Goal: Find contact information: Find contact information

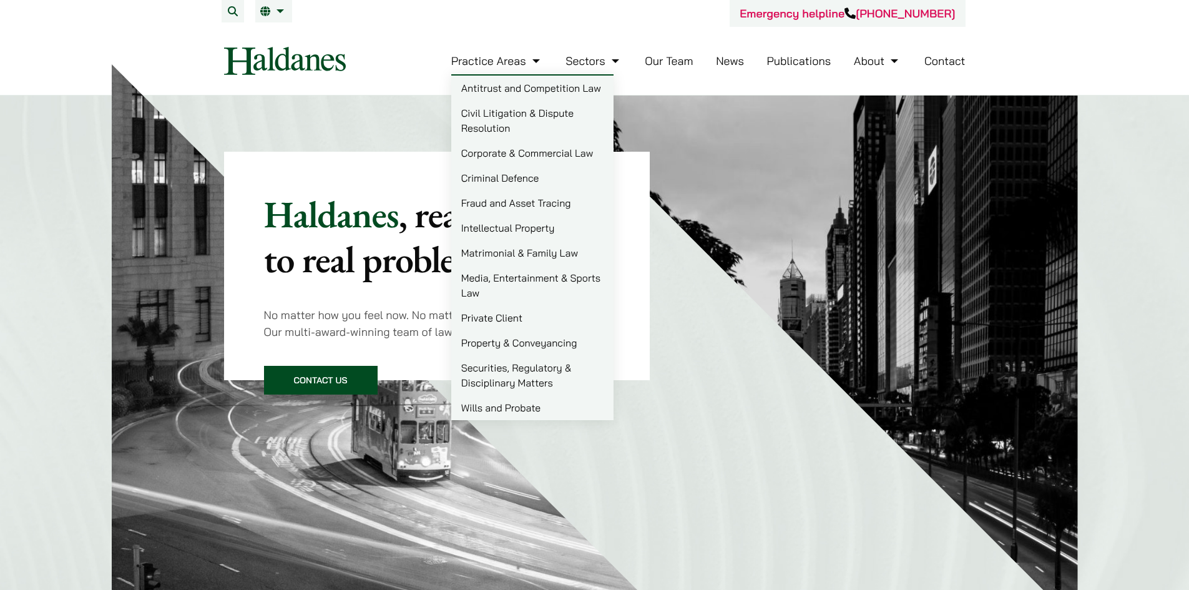
click at [675, 60] on link "Our Team" at bounding box center [669, 61] width 48 height 14
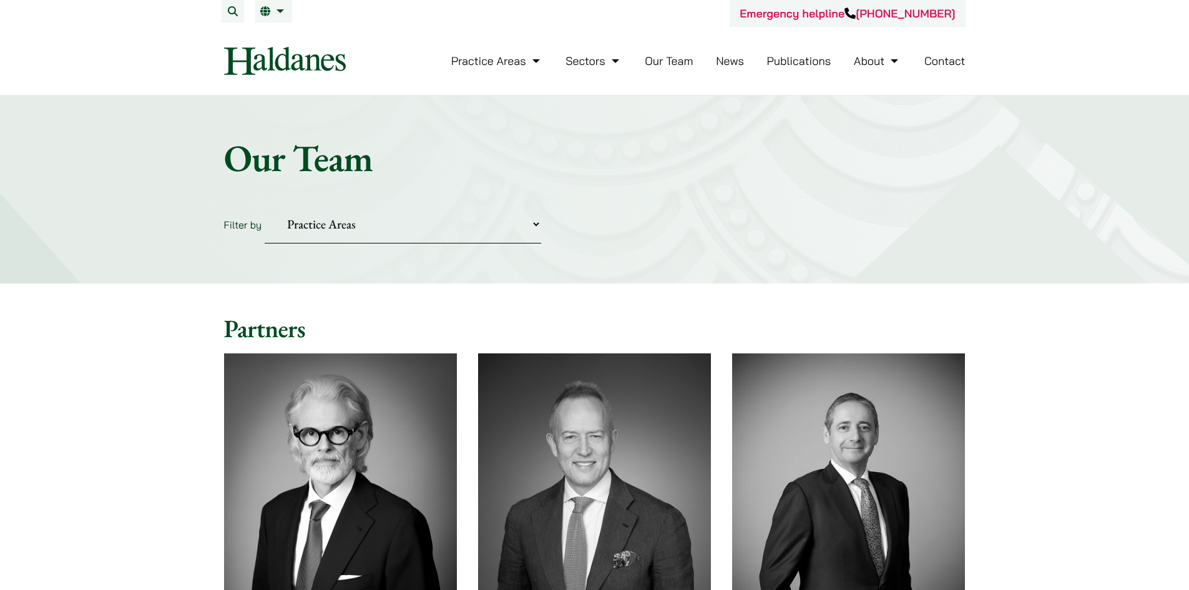
drag, startPoint x: 328, startPoint y: 229, endPoint x: 335, endPoint y: 229, distance: 6.9
click at [328, 229] on select "Practice Areas Antitrust and Competition Civil Litigation & Dispute Resolution …" at bounding box center [403, 224] width 277 height 38
click at [870, 220] on form "Filter by Practice Areas Antitrust and Competition Civil Litigation & Dispute R…" at bounding box center [595, 224] width 742 height 38
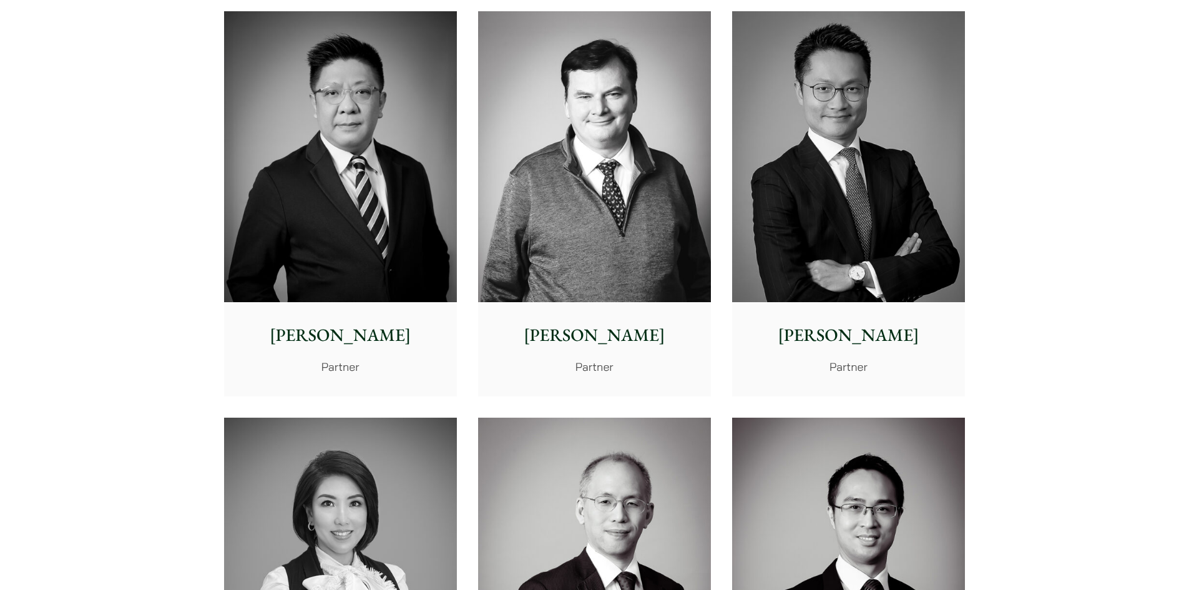
scroll to position [4138, 0]
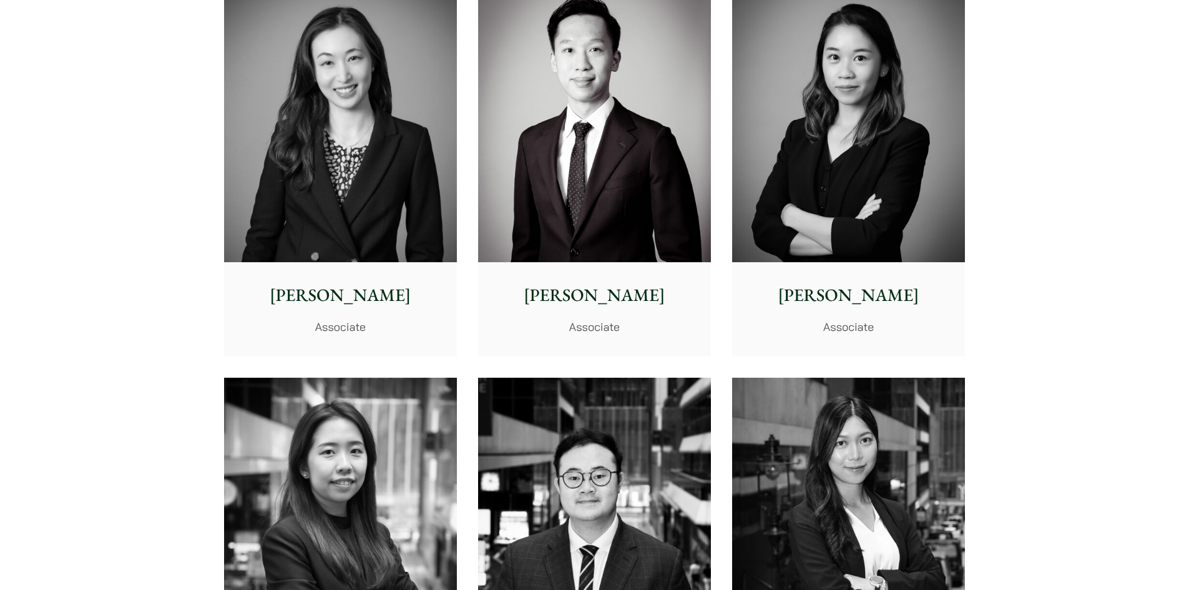
click at [359, 250] on img at bounding box center [340, 117] width 233 height 292
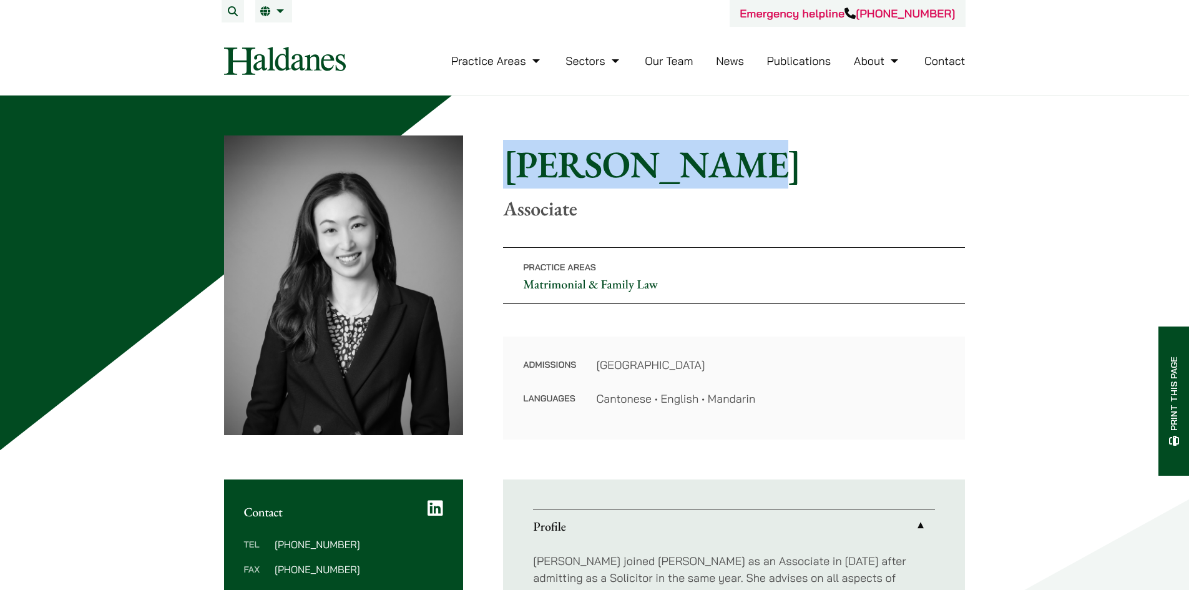
drag, startPoint x: 501, startPoint y: 165, endPoint x: 804, endPoint y: 165, distance: 303.5
click at [804, 165] on div "Home » Lawyers » Shirley Chan Shirley Chan Associate Practice Areas Matrimonial…" at bounding box center [595, 287] width 742 height 304
copy h1 "[PERSON_NAME]"
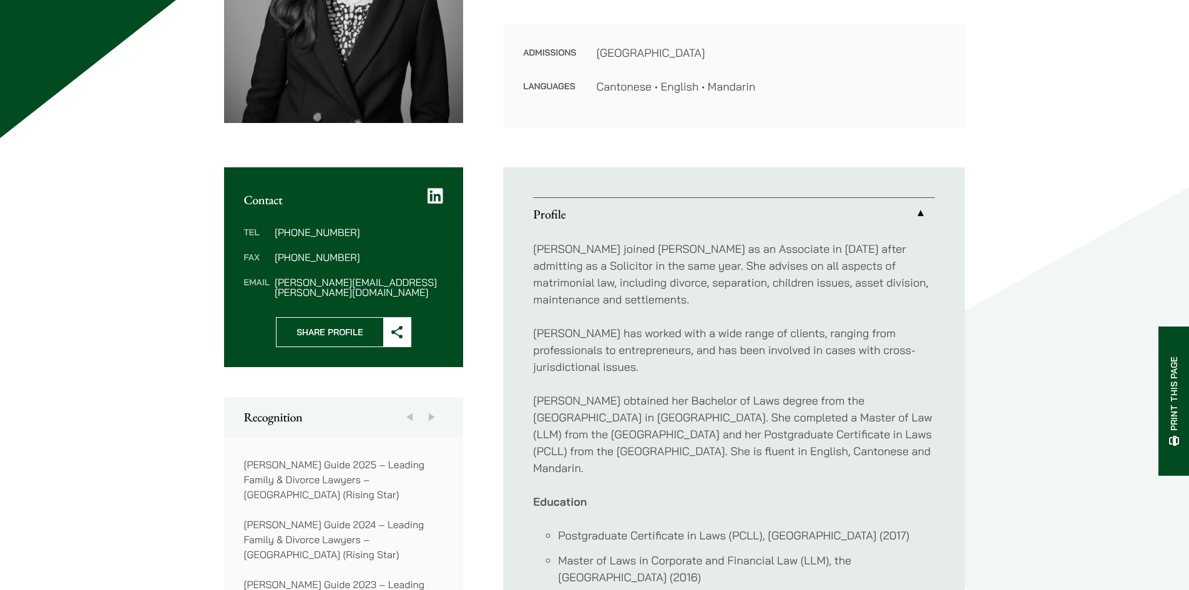
scroll to position [849, 0]
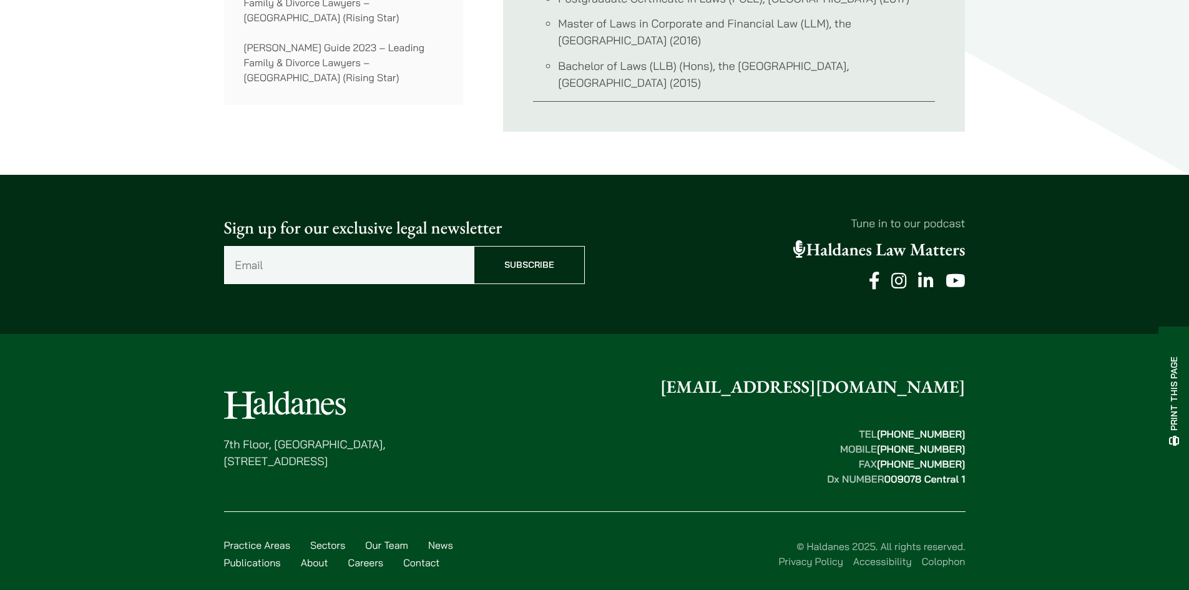
drag, startPoint x: 548, startPoint y: 393, endPoint x: 553, endPoint y: 386, distance: 8.5
click at [548, 393] on div "7th Floor, Ruttonjee House, 11 Duddell Street, Central, Hong Kong enquiries@hal…" at bounding box center [595, 430] width 742 height 112
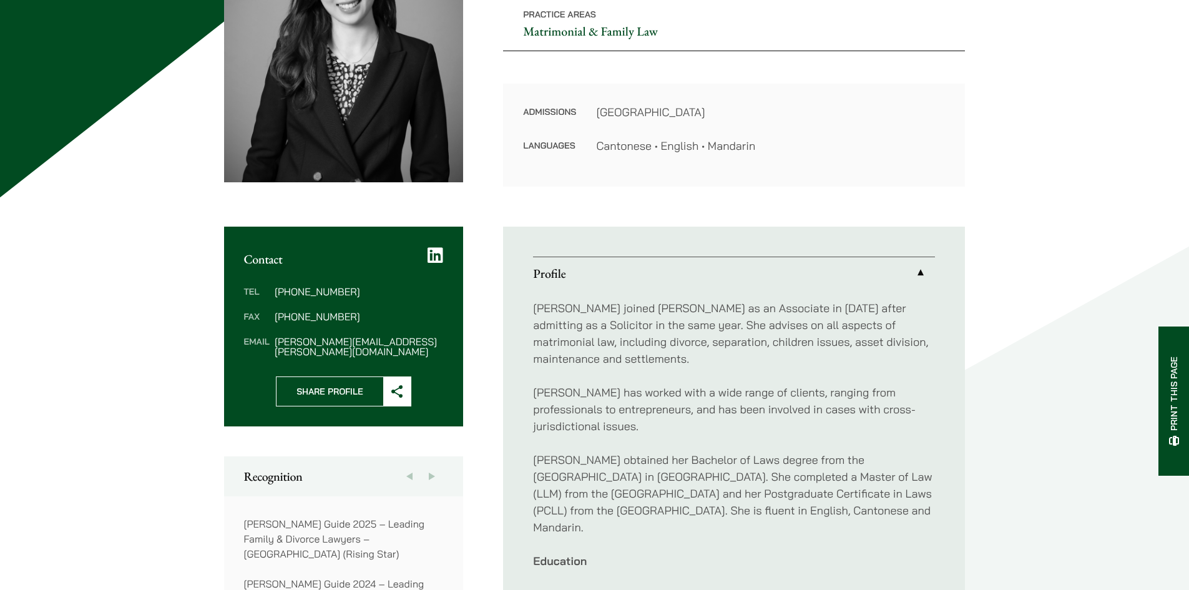
scroll to position [100, 0]
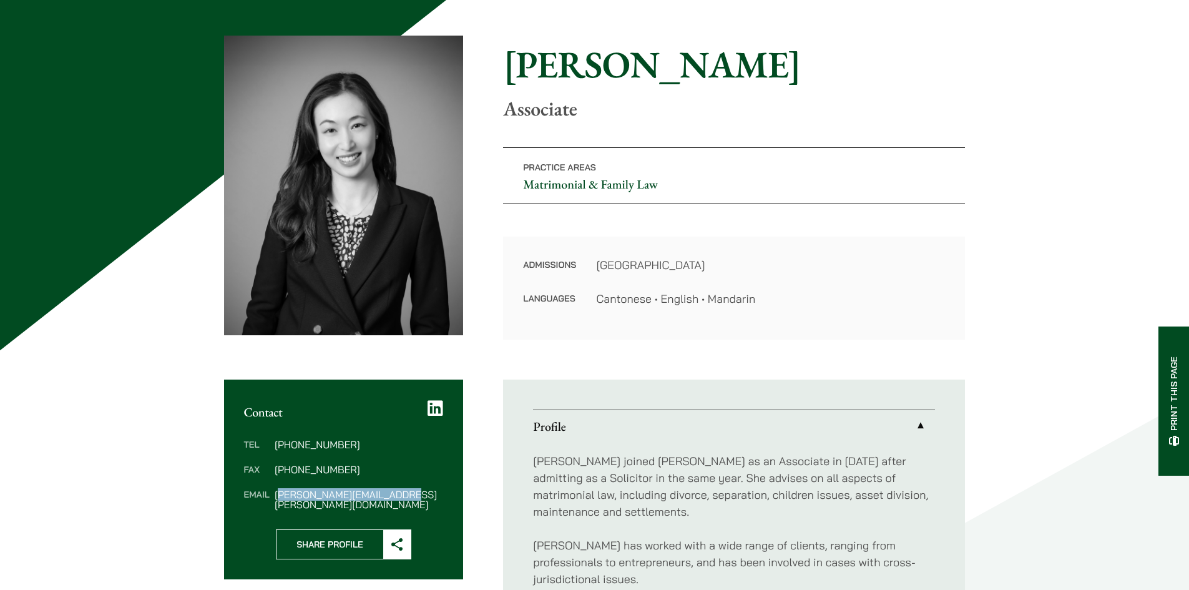
drag, startPoint x: 406, startPoint y: 500, endPoint x: 279, endPoint y: 499, distance: 127.4
click at [279, 499] on div "Tel (852) 2230 2844 Fax (852) 2845 1637 Email shirley.chan@haldanes.com" at bounding box center [344, 475] width 240 height 110
copy dd "hirley.chan@haldanes.com"
drag, startPoint x: 405, startPoint y: 498, endPoint x: 273, endPoint y: 497, distance: 132.4
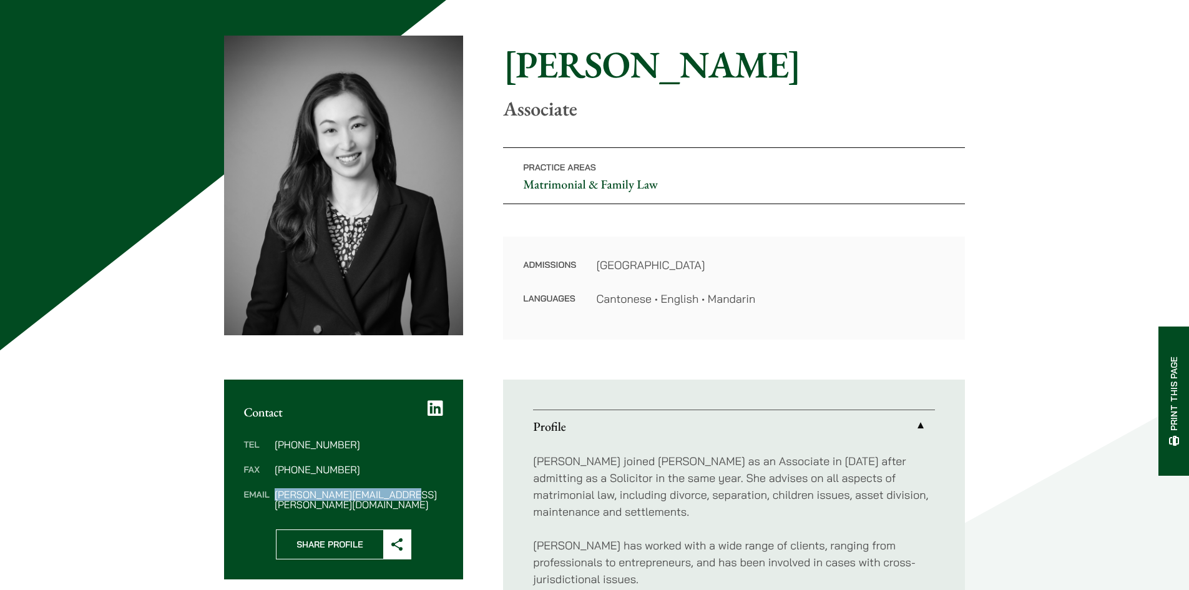
click at [273, 497] on dl "Tel (852) 2230 2844 Fax (852) 2845 1637 Email shirley.chan@haldanes.com" at bounding box center [344, 475] width 200 height 70
copy dd "shirley.chan@haldanes.com"
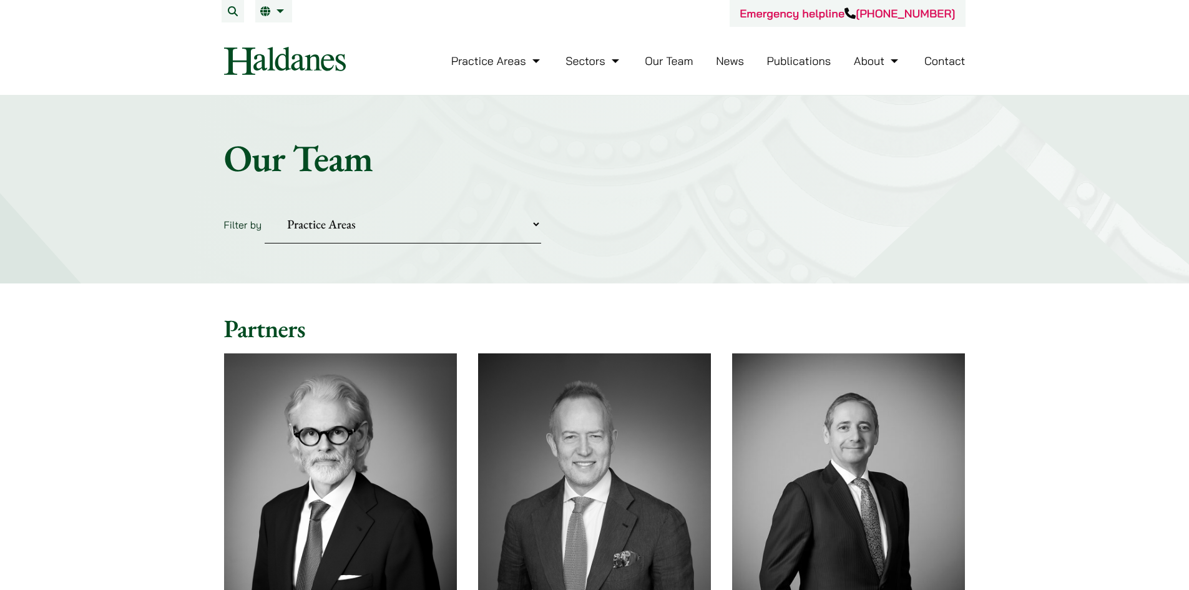
scroll to position [4951, 0]
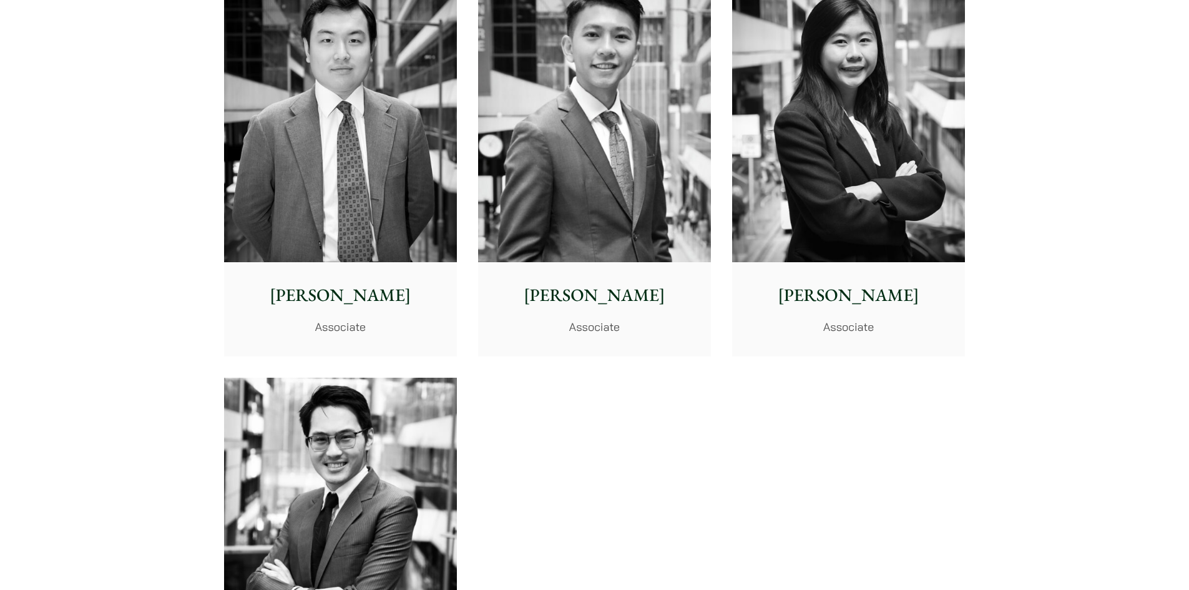
click at [323, 205] on img at bounding box center [340, 117] width 233 height 292
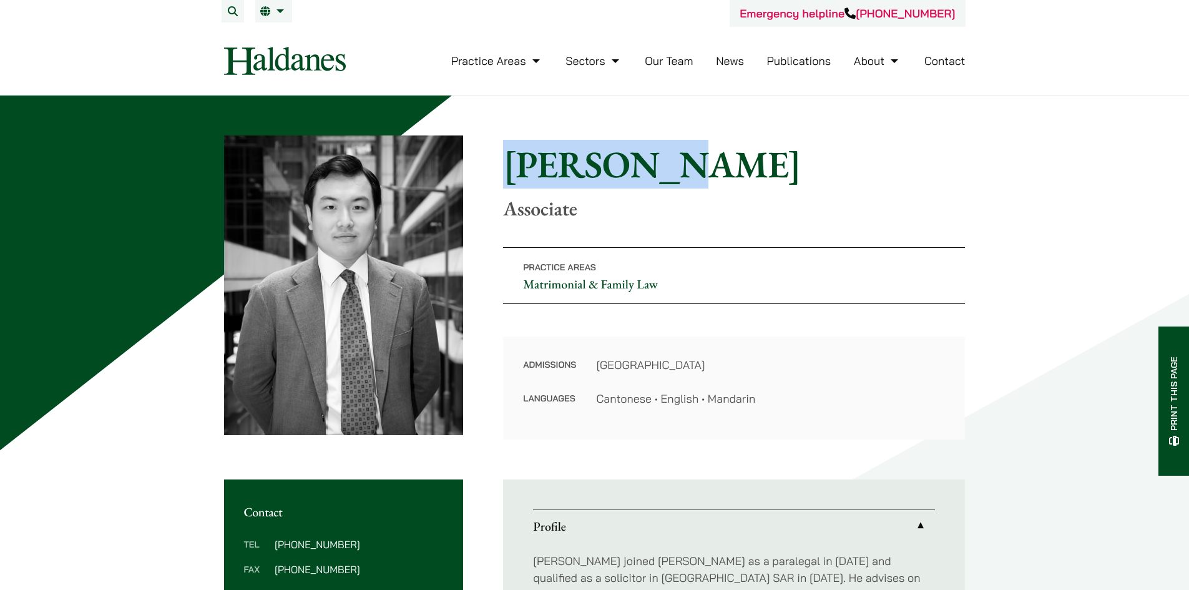
drag, startPoint x: 510, startPoint y: 160, endPoint x: 750, endPoint y: 172, distance: 240.1
click at [750, 172] on h1 "[PERSON_NAME]" at bounding box center [734, 164] width 462 height 45
copy h1 "[PERSON_NAME]"
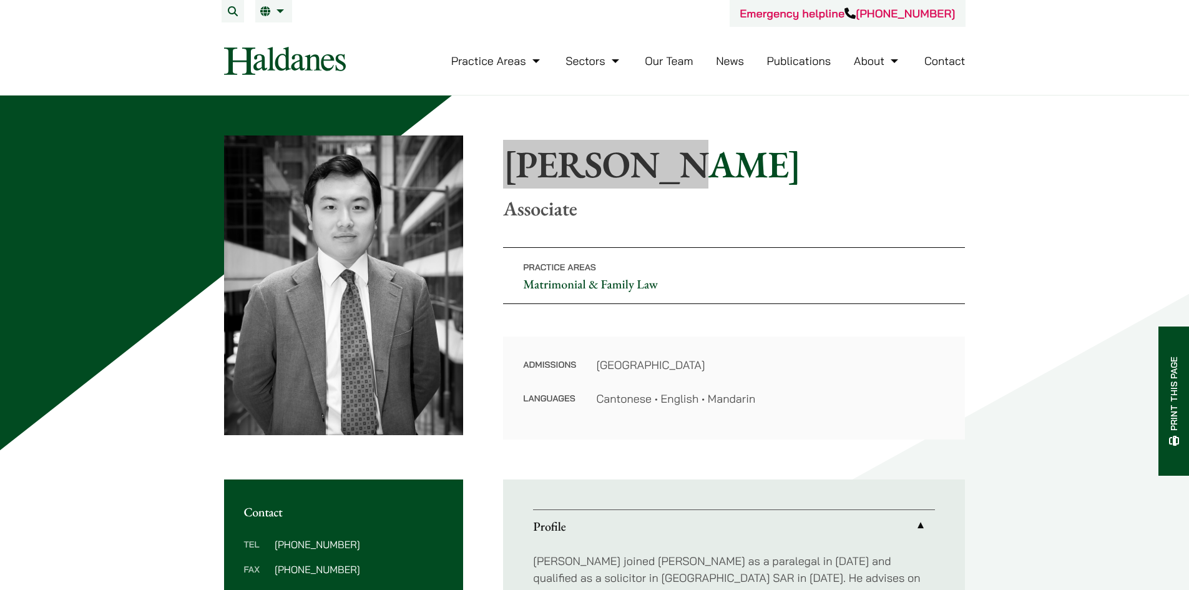
scroll to position [187, 0]
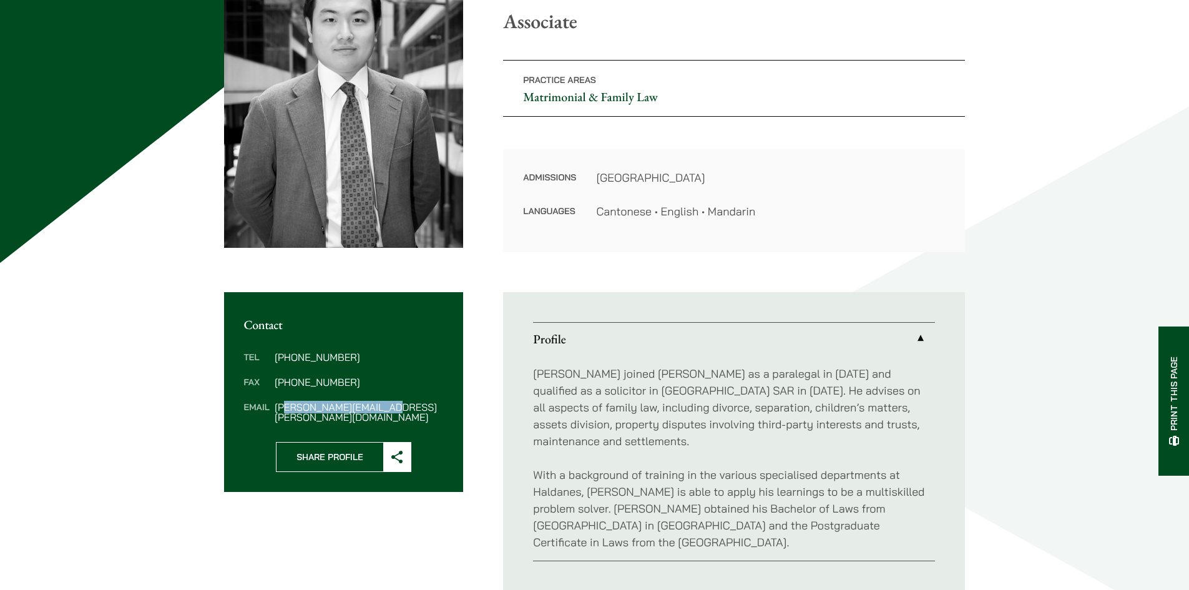
drag, startPoint x: 394, startPoint y: 410, endPoint x: 282, endPoint y: 413, distance: 112.4
click at [282, 413] on div "Tel [PHONE_NUMBER] Fax [PHONE_NUMBER] Email [PERSON_NAME][EMAIL_ADDRESS][PERSON…" at bounding box center [344, 387] width 240 height 110
copy dd "[EMAIL_ADDRESS][PERSON_NAME][DOMAIN_NAME]"
